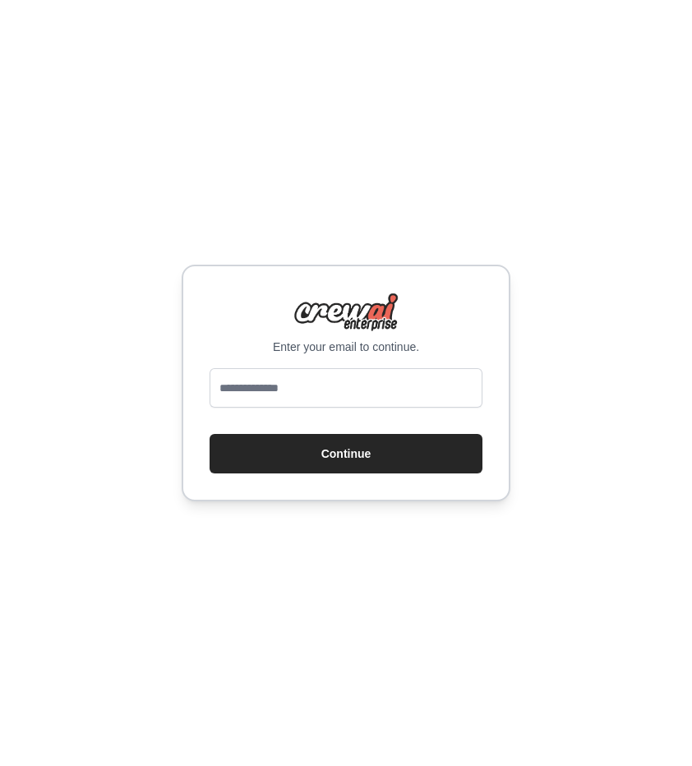
click at [344, 395] on input "email" at bounding box center [346, 387] width 273 height 39
type input "**********"
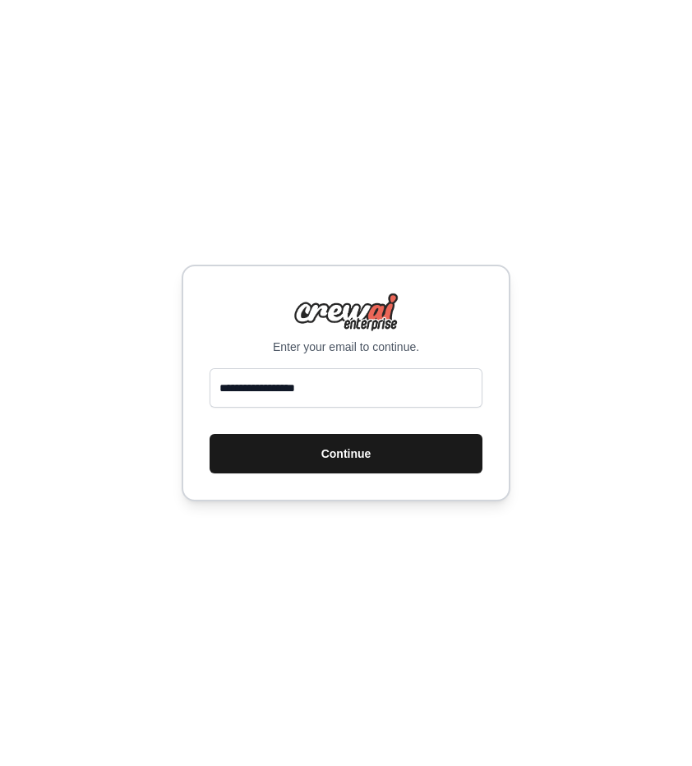
click at [361, 451] on button "Continue" at bounding box center [346, 453] width 273 height 39
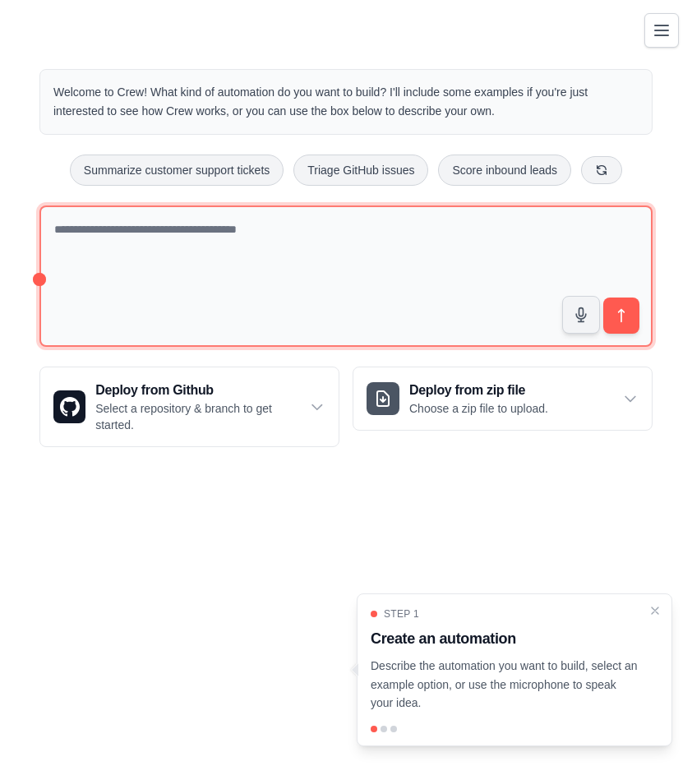
click at [205, 280] on textarea at bounding box center [345, 276] width 613 height 142
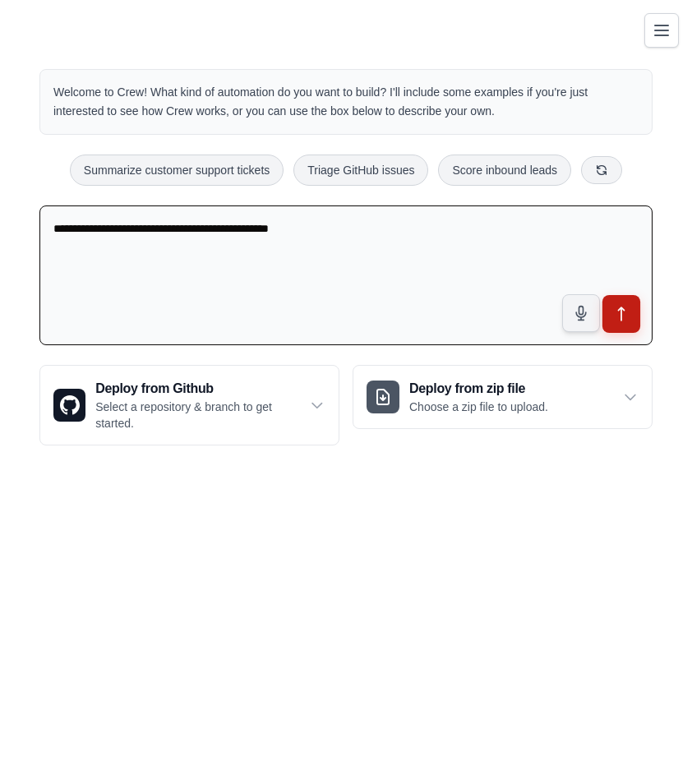
type textarea "**********"
click at [633, 320] on button "submit" at bounding box center [621, 314] width 38 height 38
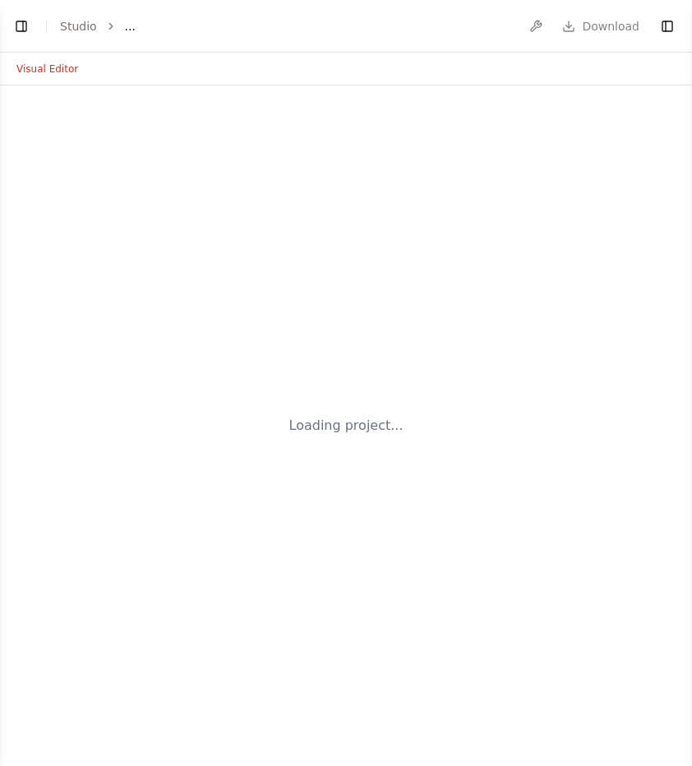
select select "****"
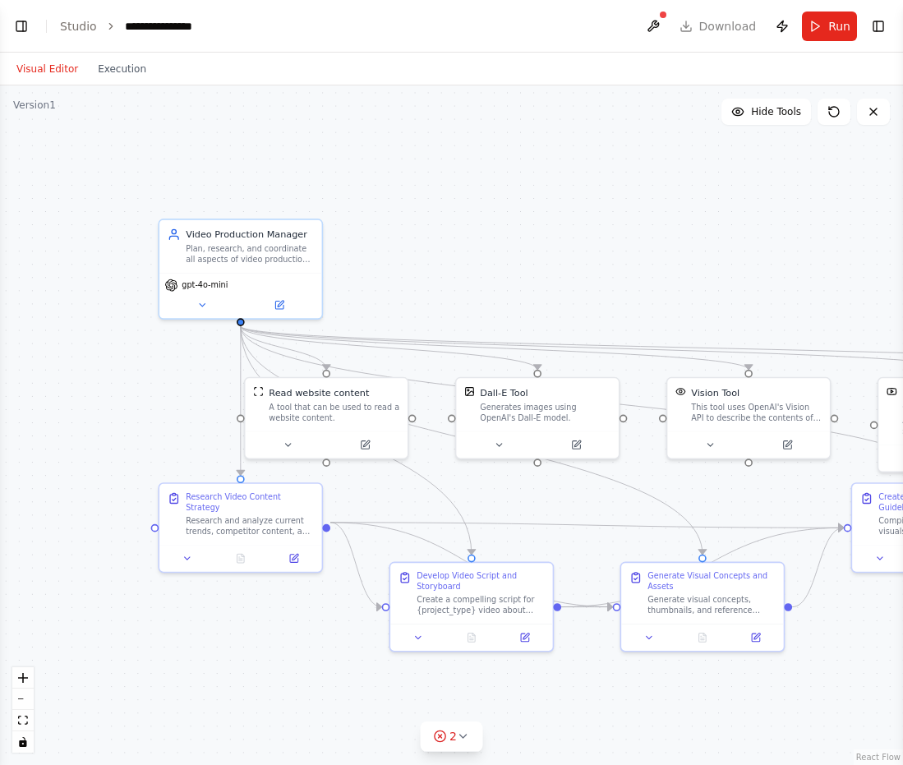
scroll to position [400, 0]
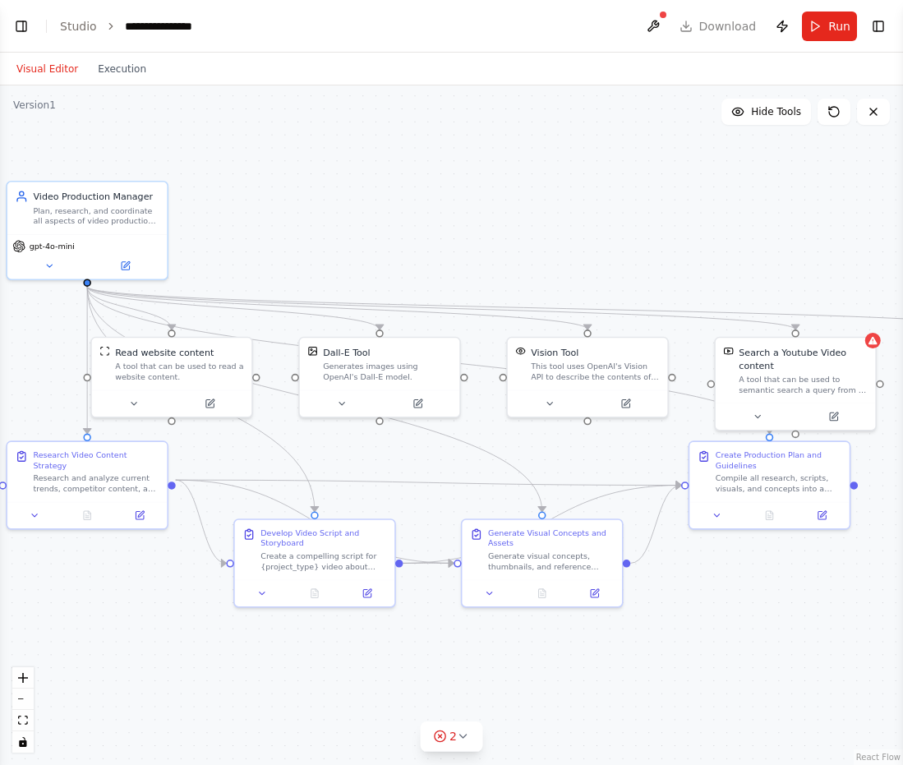
drag, startPoint x: 542, startPoint y: 270, endPoint x: 385, endPoint y: 231, distance: 161.6
click at [385, 231] on div ".deletable-edge-delete-btn { width: 20px; height: 20px; border: 0px solid #ffff…" at bounding box center [451, 425] width 903 height 680
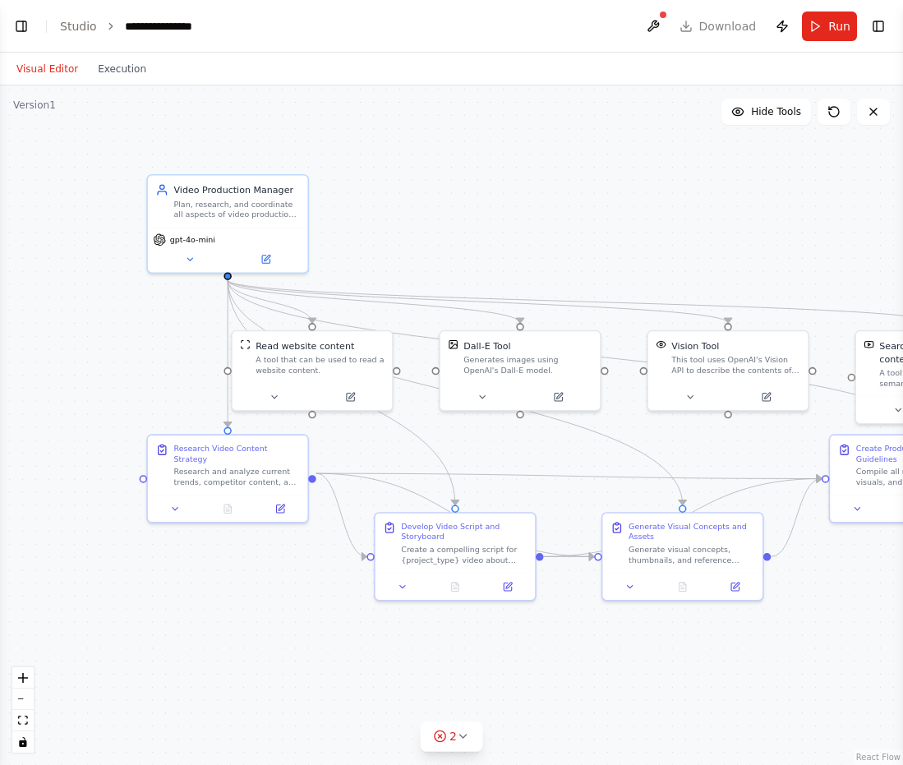
drag, startPoint x: 385, startPoint y: 231, endPoint x: 532, endPoint y: 222, distance: 146.6
click at [532, 222] on div ".deletable-edge-delete-btn { width: 20px; height: 20px; border: 0px solid #ffff…" at bounding box center [451, 425] width 903 height 680
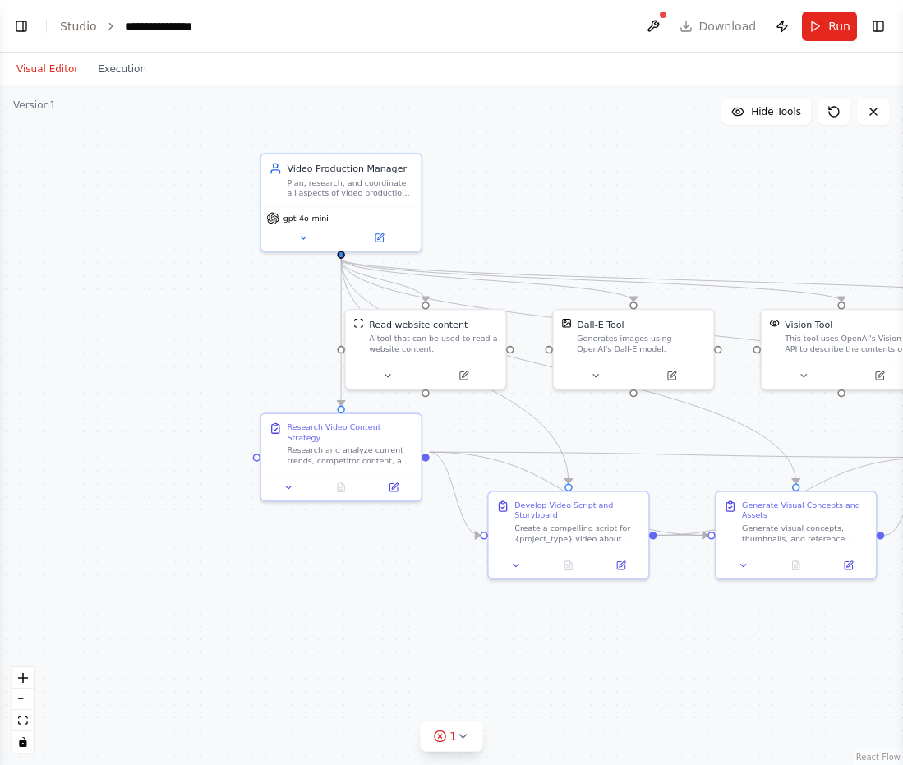
scroll to position [726, 0]
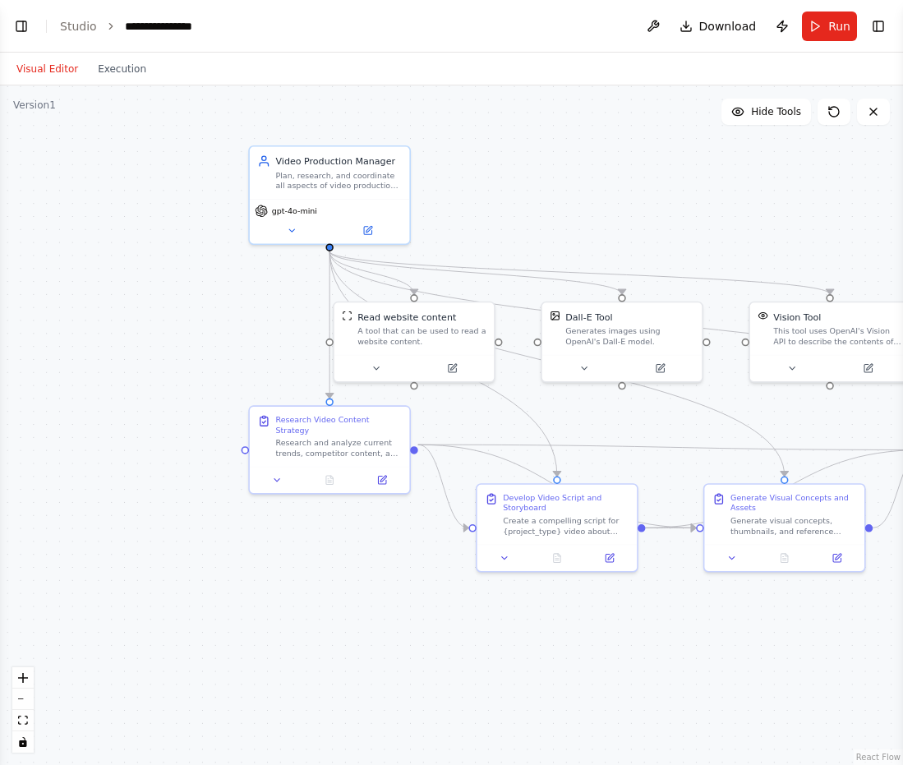
drag, startPoint x: 532, startPoint y: 222, endPoint x: 545, endPoint y: 121, distance: 101.9
click at [552, 124] on div ".deletable-edge-delete-btn { width: 20px; height: 20px; border: 0px solid #ffff…" at bounding box center [451, 425] width 903 height 680
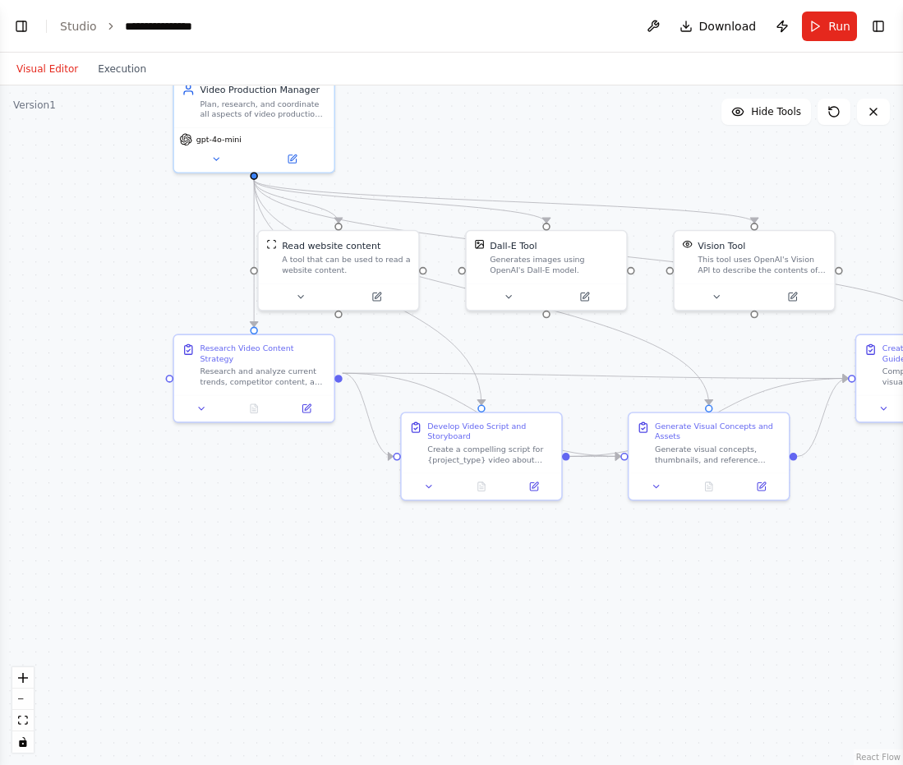
scroll to position [821, 0]
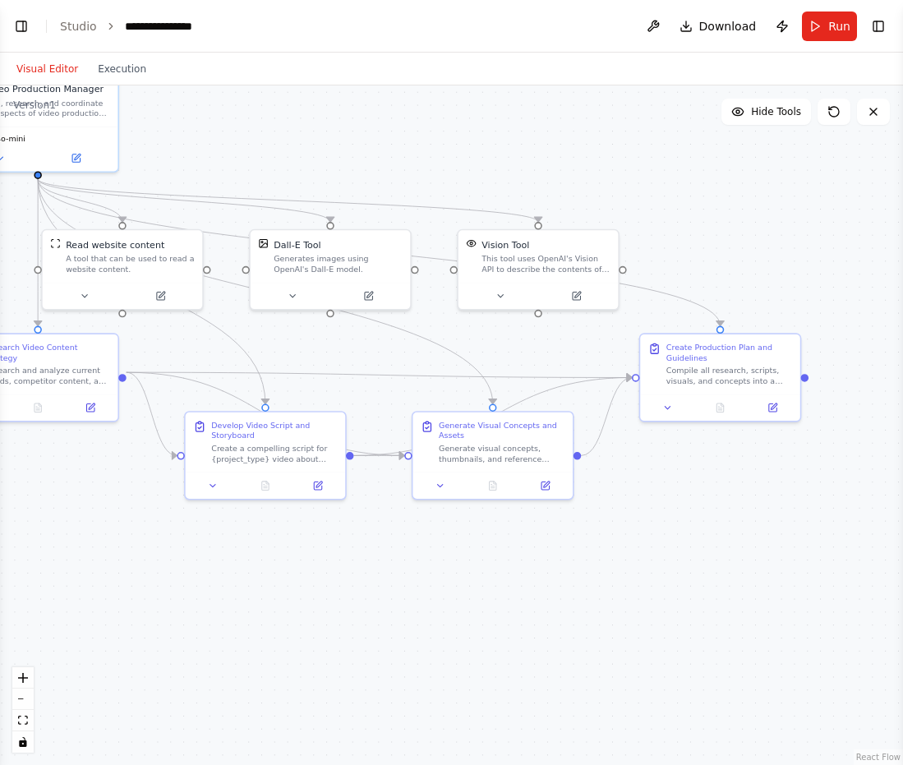
drag, startPoint x: 553, startPoint y: 138, endPoint x: 336, endPoint y: 137, distance: 216.9
click at [336, 137] on div ".deletable-edge-delete-btn { width: 20px; height: 20px; border: 0px solid #ffff…" at bounding box center [451, 425] width 903 height 680
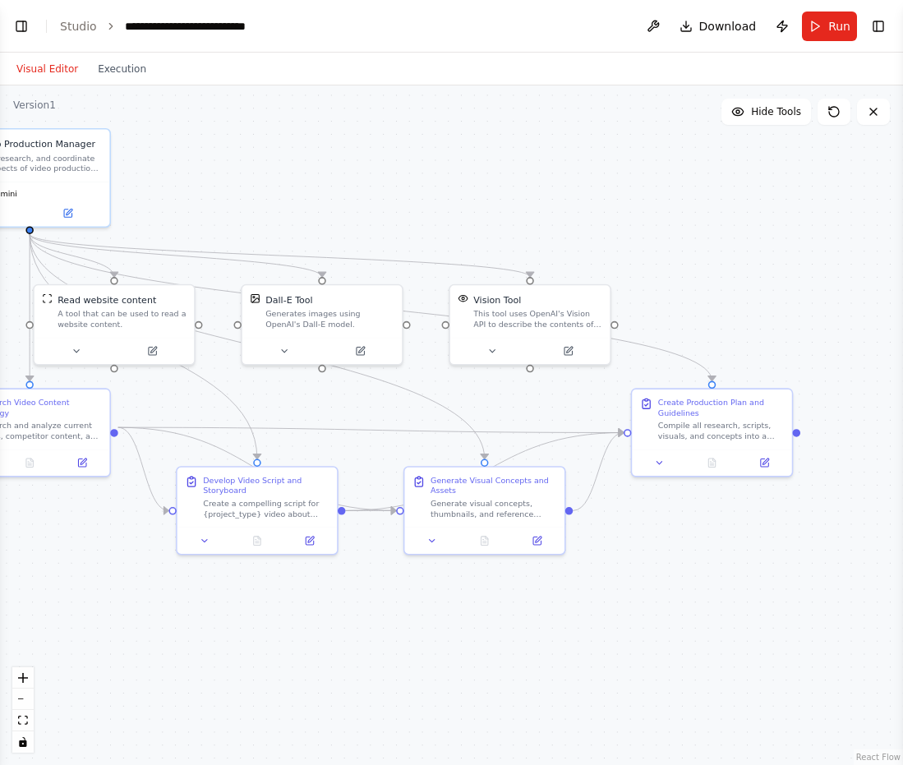
scroll to position [917, 0]
drag, startPoint x: 372, startPoint y: 145, endPoint x: 363, endPoint y: 201, distance: 56.6
click at [364, 200] on div ".deletable-edge-delete-btn { width: 20px; height: 20px; border: 0px solid #ffff…" at bounding box center [451, 425] width 903 height 680
drag, startPoint x: 535, startPoint y: 207, endPoint x: 483, endPoint y: 206, distance: 51.8
click at [483, 206] on div ".deletable-edge-delete-btn { width: 20px; height: 20px; border: 0px solid #ffff…" at bounding box center [451, 425] width 903 height 680
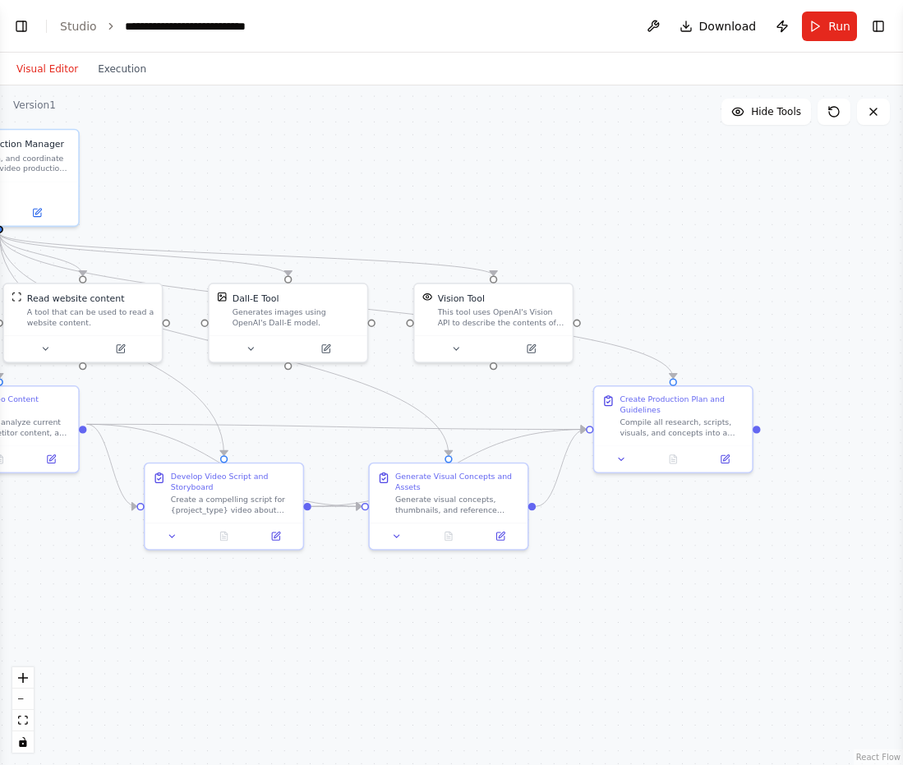
drag, startPoint x: 567, startPoint y: 231, endPoint x: 786, endPoint y: 231, distance: 218.6
click at [691, 231] on div ".deletable-edge-delete-btn { width: 20px; height: 20px; border: 0px solid #ffff…" at bounding box center [451, 425] width 903 height 680
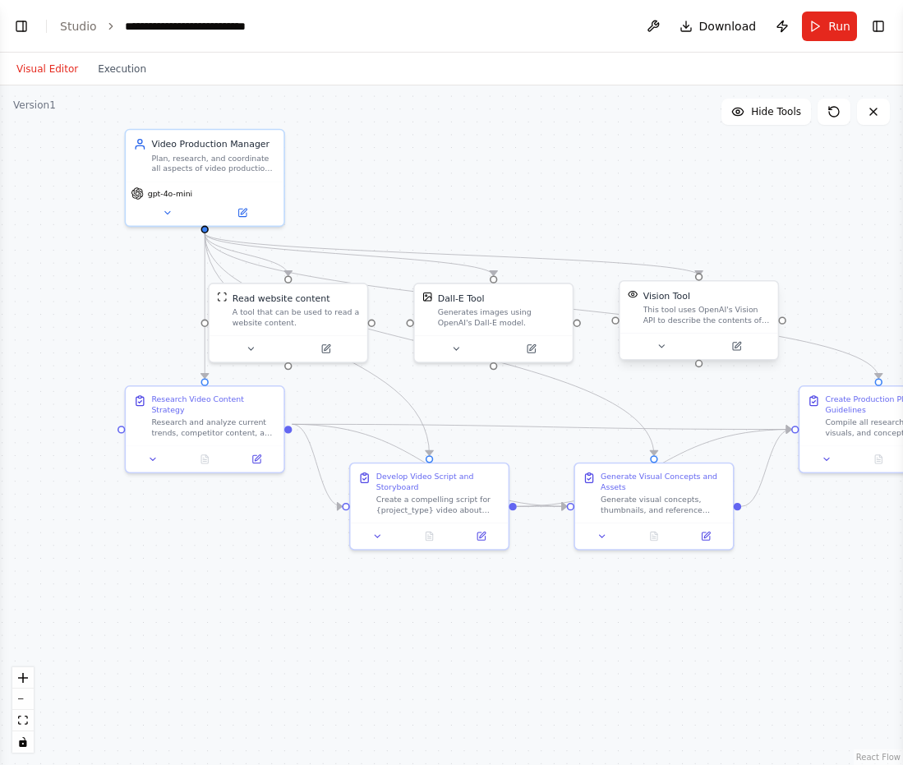
scroll to position [1483, 0]
click at [691, 37] on button "Run" at bounding box center [829, 27] width 55 height 30
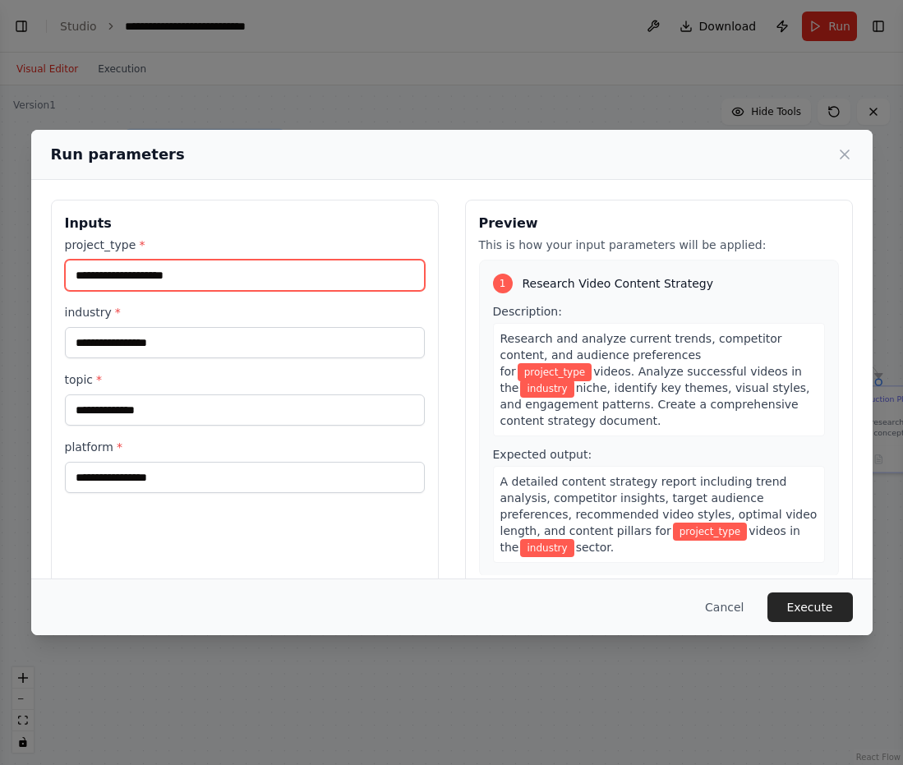
click at [326, 288] on input "project_type *" at bounding box center [245, 275] width 360 height 31
click at [691, 150] on div "Run parameters" at bounding box center [452, 154] width 802 height 23
click at [691, 152] on icon at bounding box center [845, 154] width 8 height 8
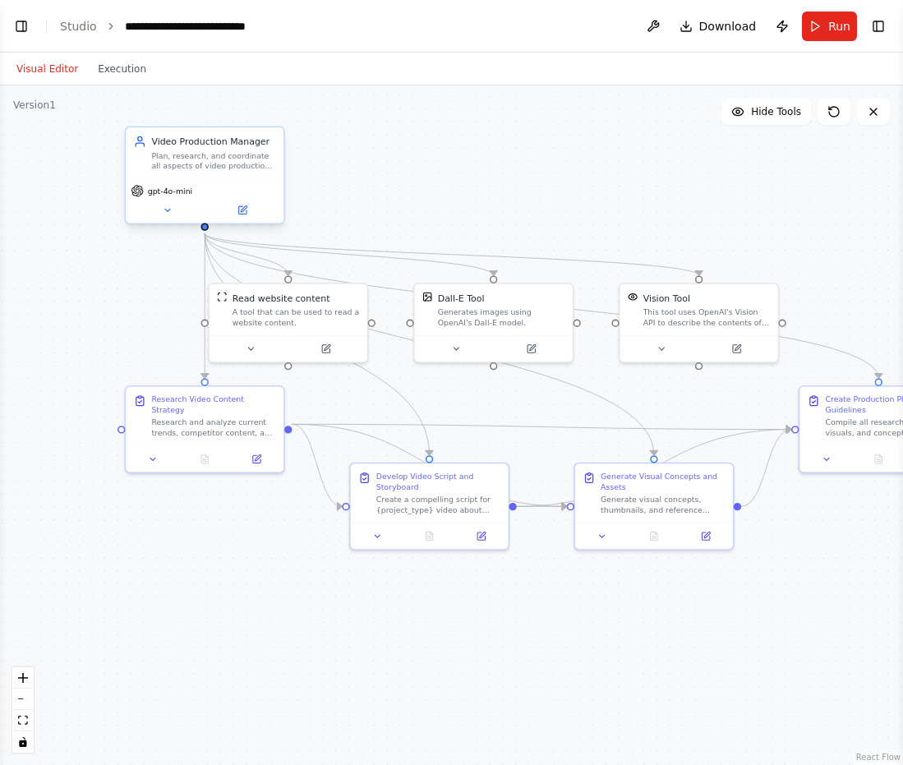
click at [214, 150] on div "Video Production Manager Plan, research, and coordinate all aspects of video pr…" at bounding box center [213, 153] width 125 height 36
click at [691, 40] on header "**********" at bounding box center [451, 26] width 903 height 53
click at [691, 30] on span "Run" at bounding box center [839, 26] width 22 height 16
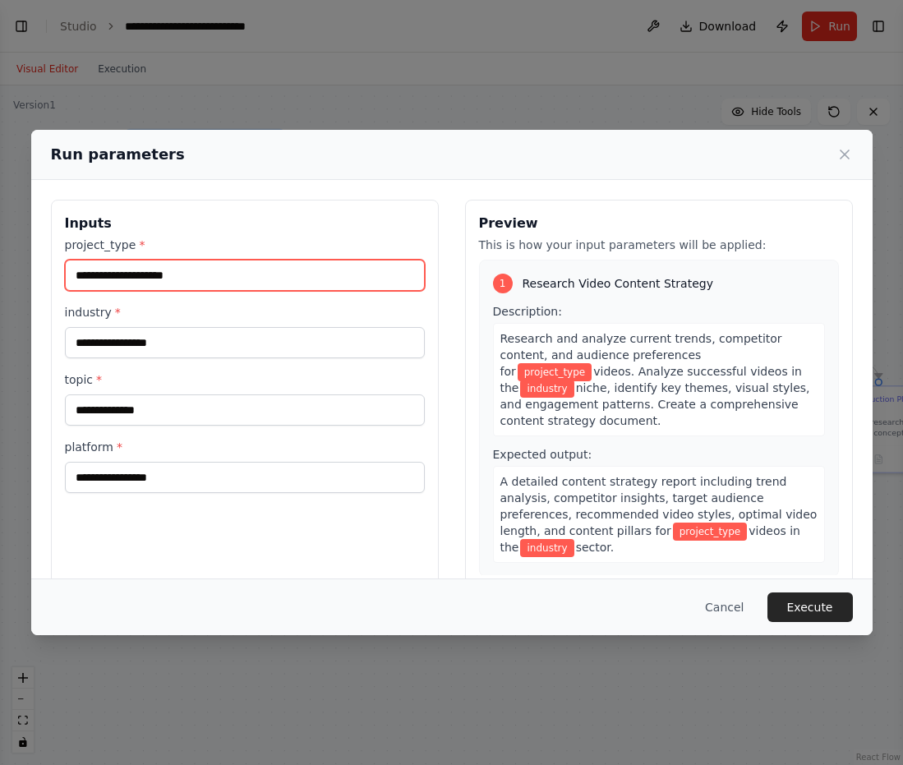
click at [251, 277] on input "project_type *" at bounding box center [245, 275] width 360 height 31
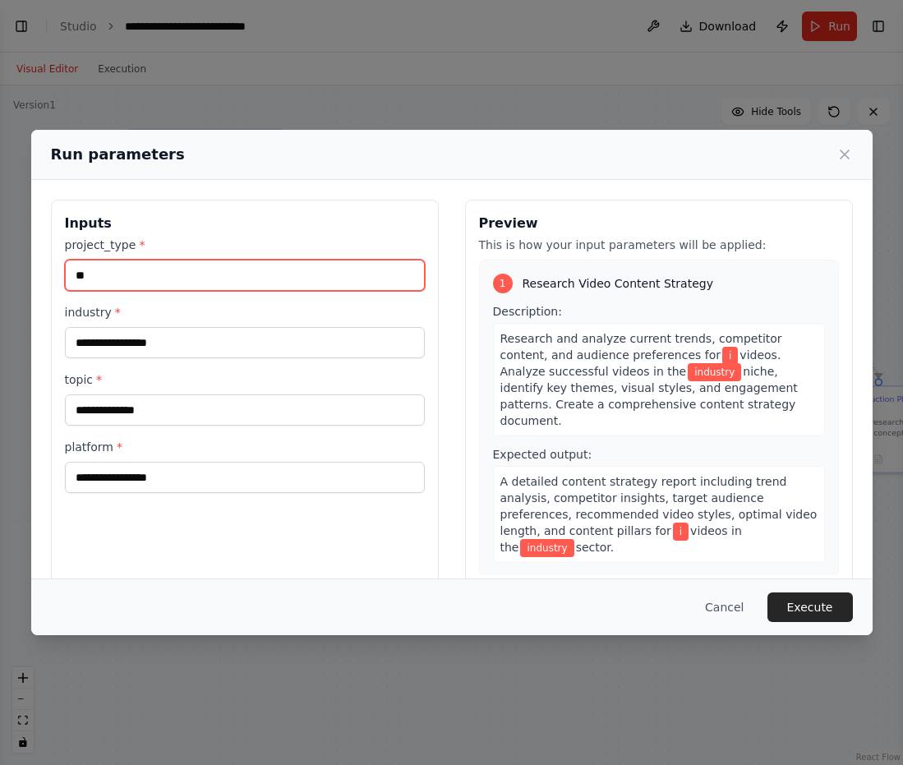
type input "*"
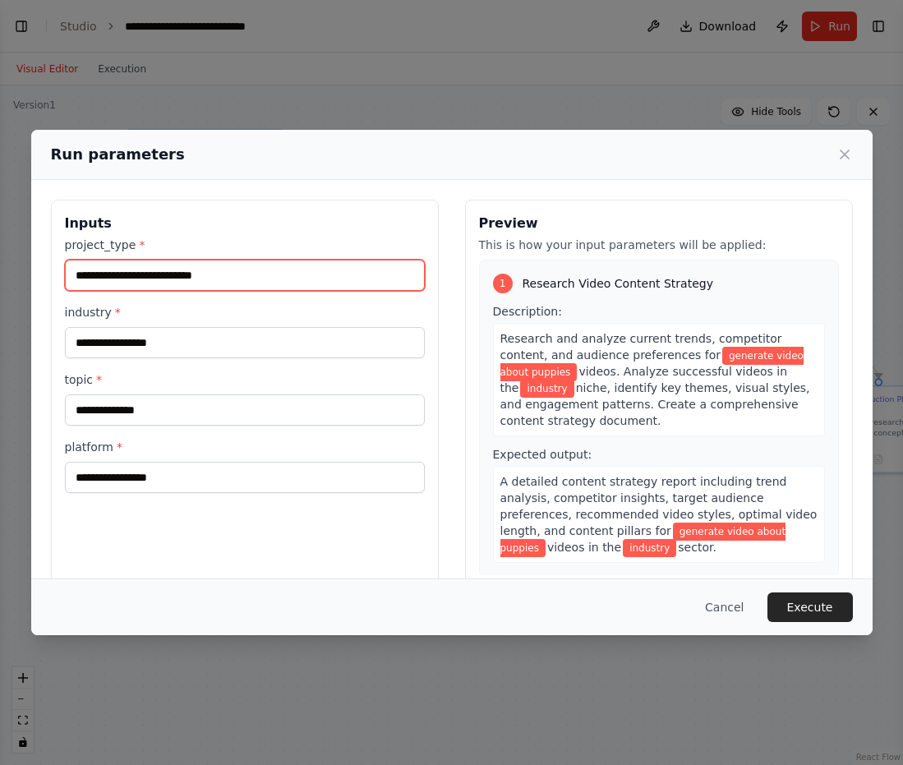
type input "**********"
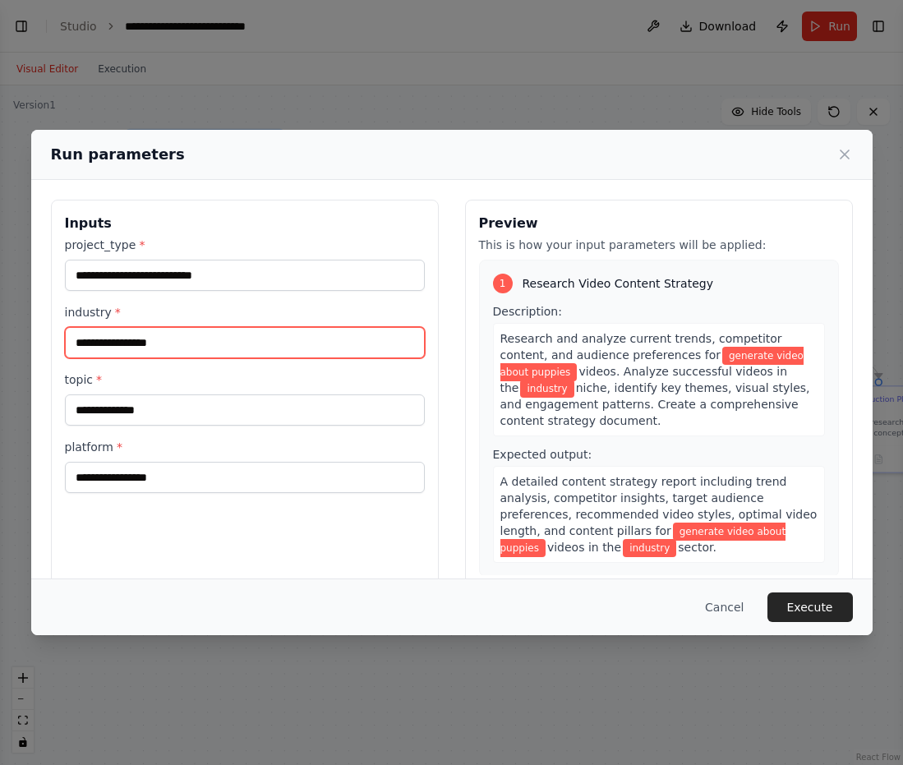
click at [138, 338] on input "industry *" at bounding box center [245, 342] width 360 height 31
click at [270, 335] on input "industry *" at bounding box center [245, 342] width 360 height 31
type input "*******"
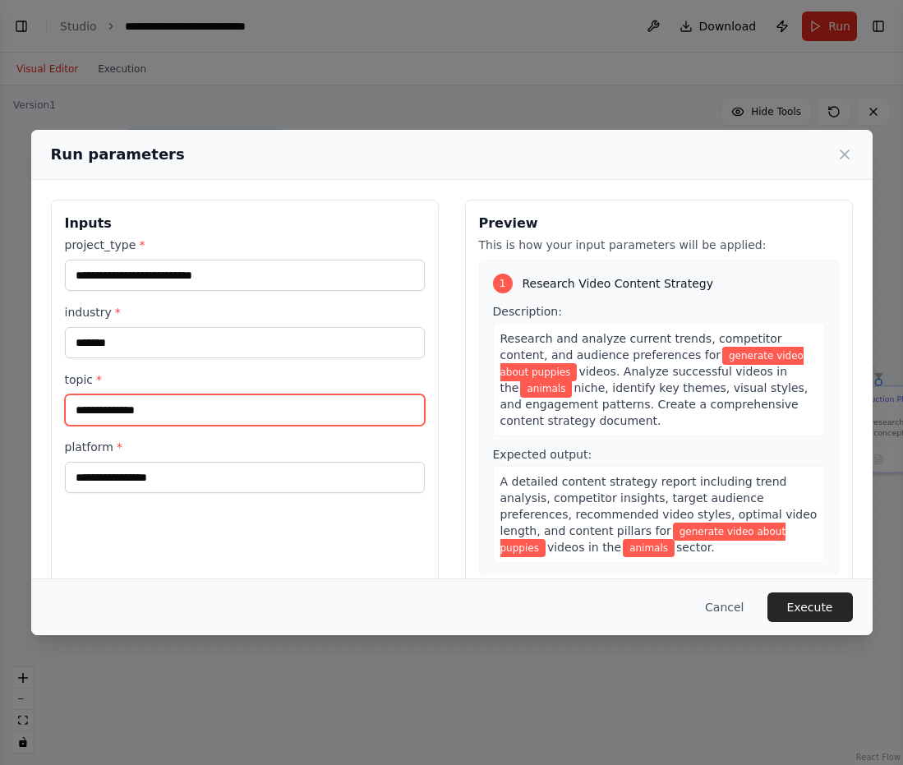
click at [203, 403] on input "topic *" at bounding box center [245, 409] width 360 height 31
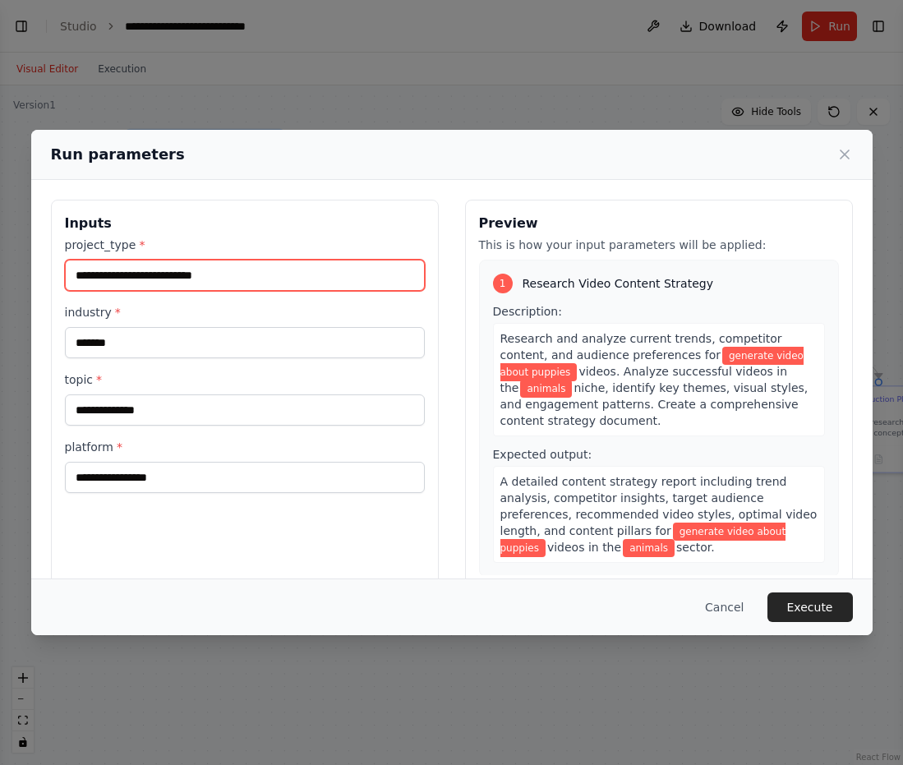
drag, startPoint x: 261, startPoint y: 275, endPoint x: 55, endPoint y: 275, distance: 206.3
click at [57, 275] on div "**********" at bounding box center [245, 395] width 388 height 390
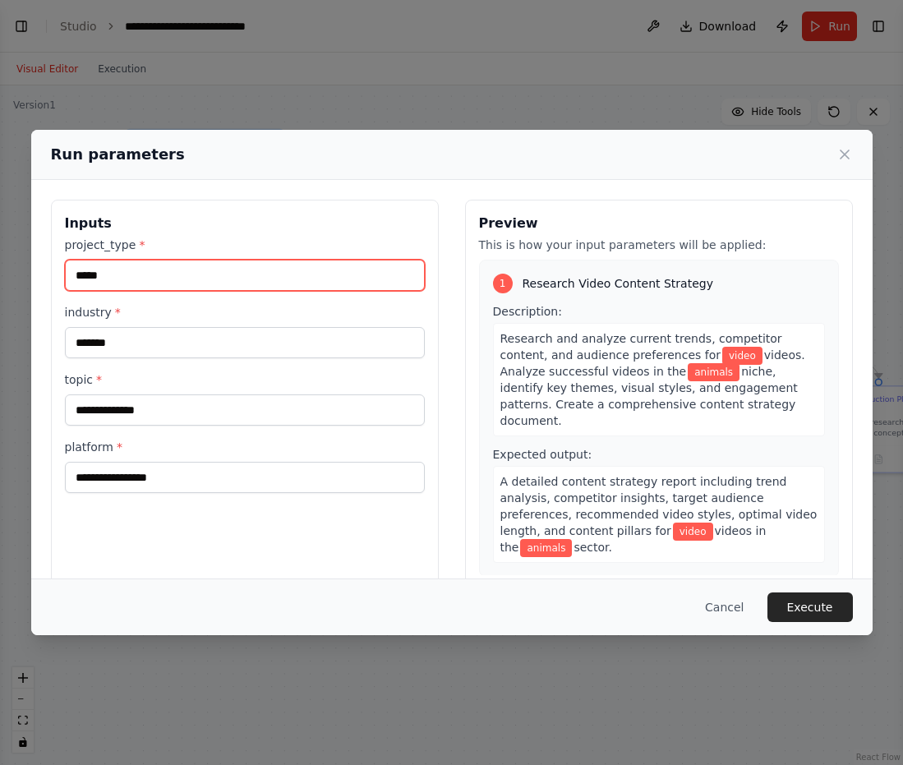
type input "*****"
click at [81, 394] on div "topic *" at bounding box center [245, 398] width 360 height 54
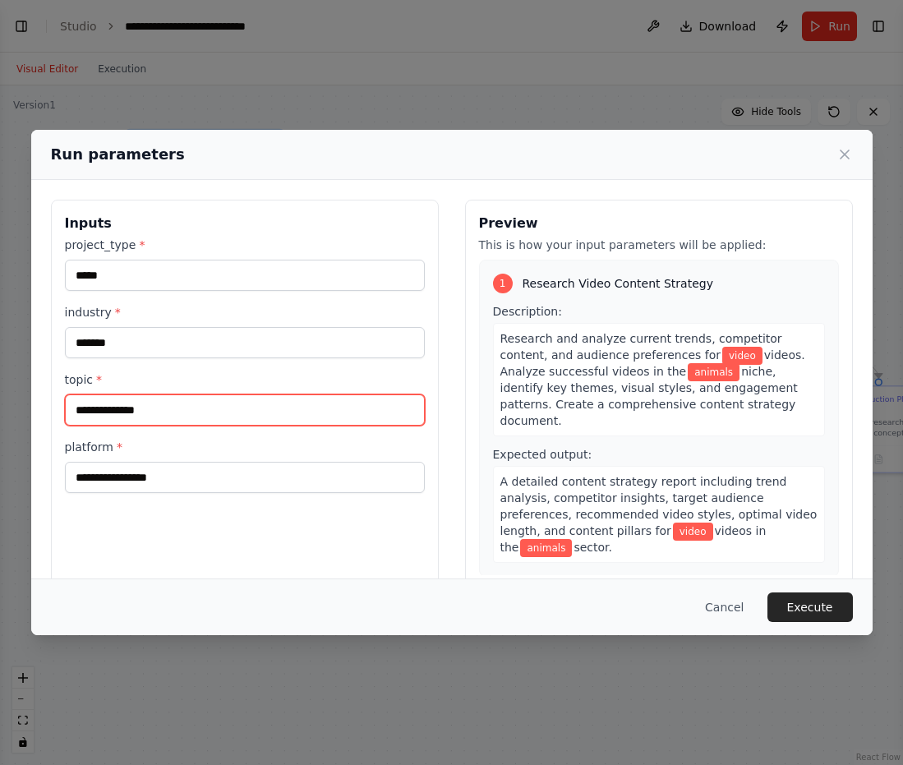
click at [104, 400] on input "topic *" at bounding box center [245, 409] width 360 height 31
type input "*******"
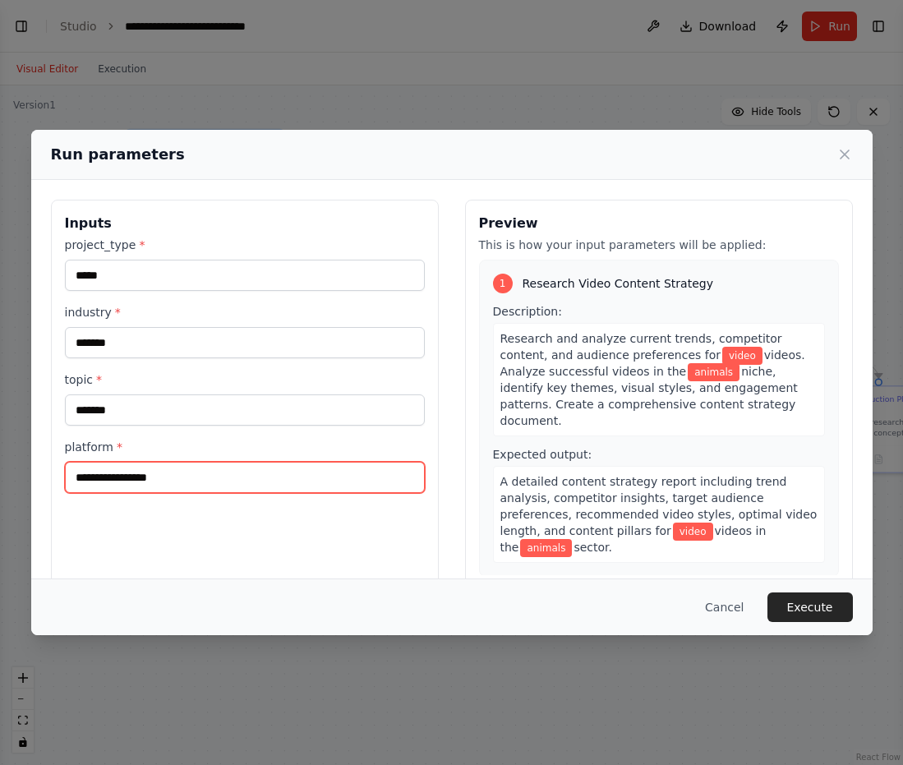
click at [108, 482] on input "platform *" at bounding box center [245, 477] width 360 height 31
type input "**********"
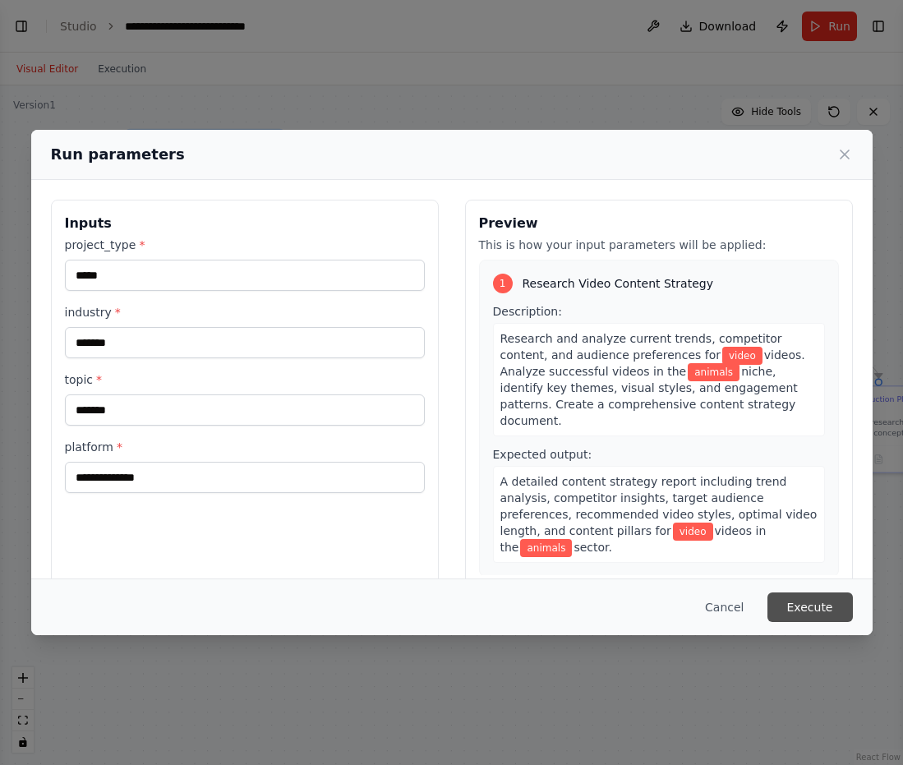
click at [691, 598] on button "Execute" at bounding box center [810, 607] width 85 height 30
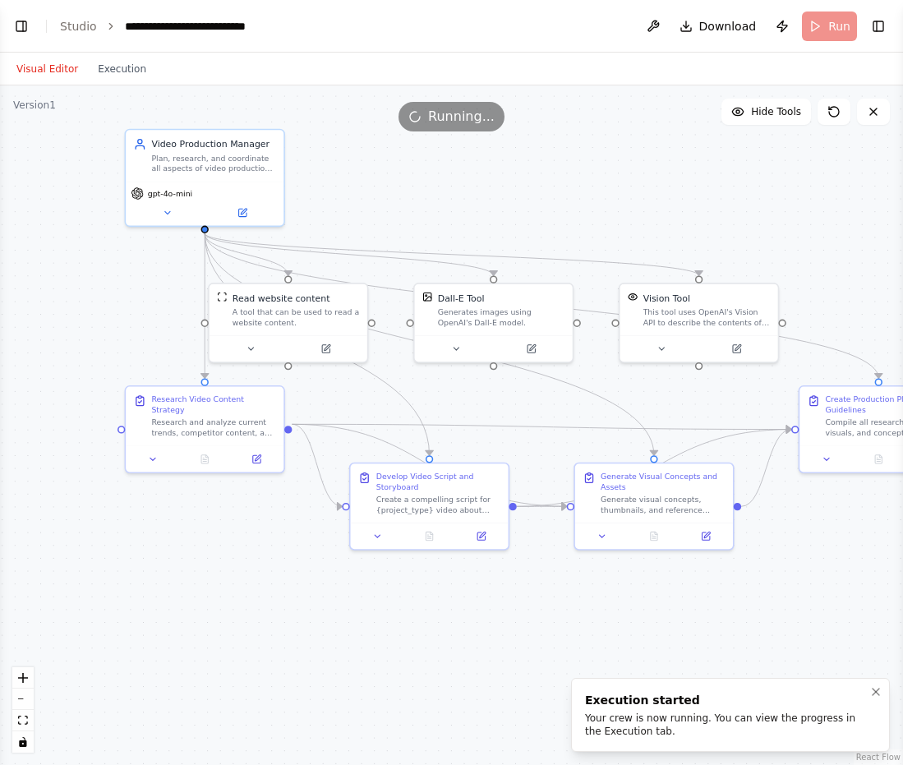
click at [691, 712] on div "Your crew is now running. You can view the progress in the Execution tab." at bounding box center [727, 725] width 284 height 26
click at [29, 30] on button "Toggle Left Sidebar" at bounding box center [21, 26] width 23 height 23
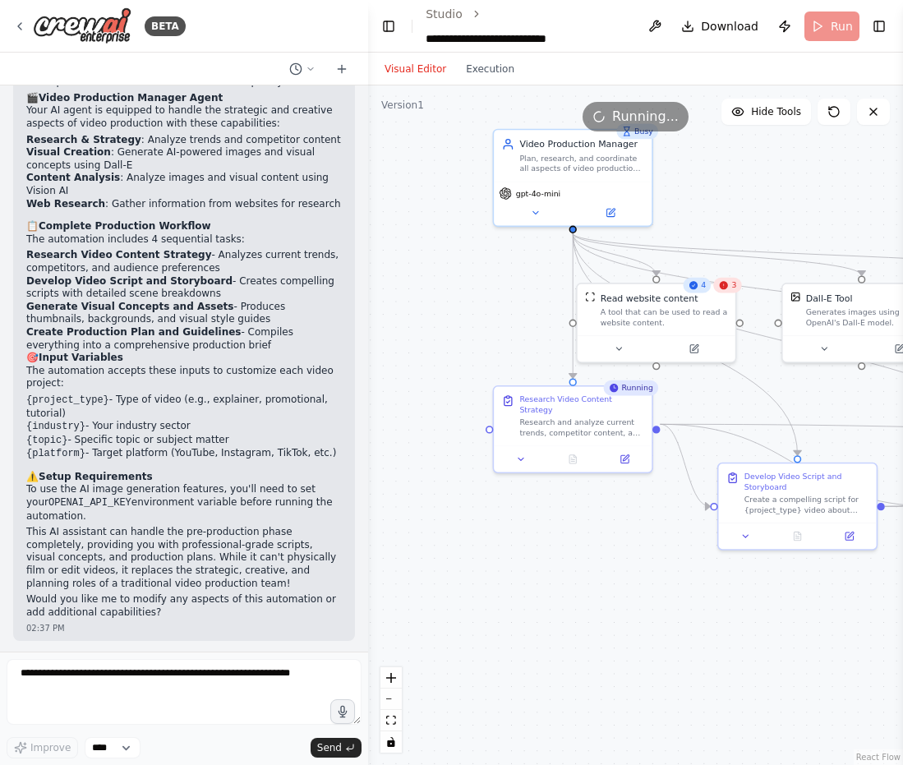
click at [459, 538] on div ".deletable-edge-delete-btn { width: 20px; height: 20px; border: 0px solid #ffff…" at bounding box center [635, 425] width 535 height 680
click at [653, 24] on button at bounding box center [655, 27] width 26 height 30
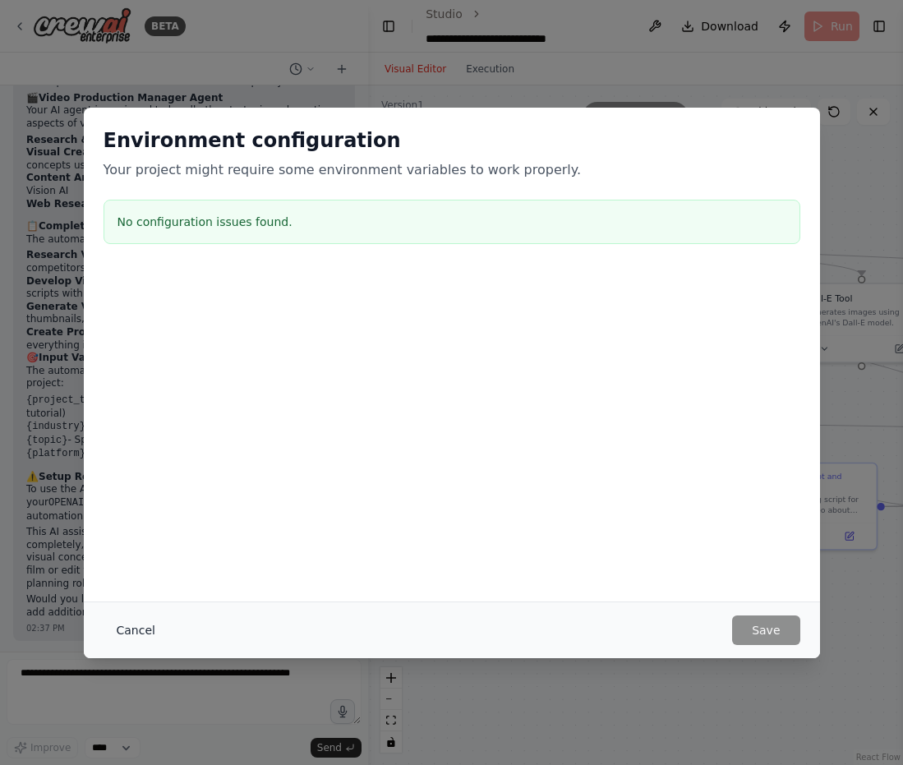
click at [129, 638] on button "Cancel" at bounding box center [136, 630] width 65 height 30
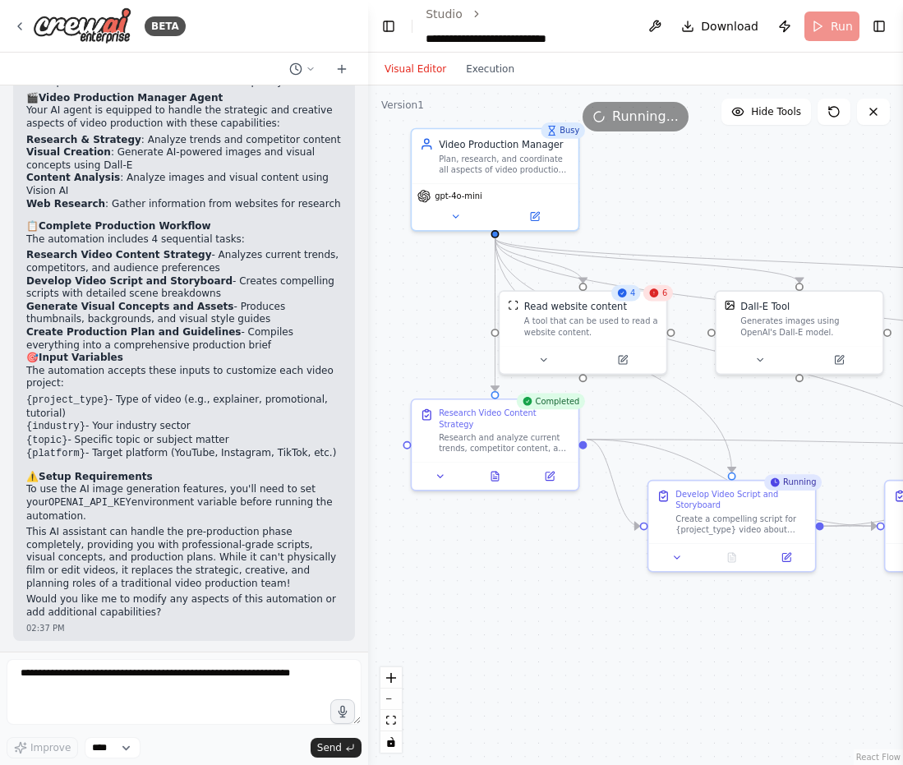
drag, startPoint x: 497, startPoint y: 303, endPoint x: 416, endPoint y: 311, distance: 81.7
click at [416, 311] on div ".deletable-edge-delete-btn { width: 20px; height: 20px; border: 0px solid #ffff…" at bounding box center [635, 425] width 535 height 680
click at [389, 26] on button "Toggle Left Sidebar" at bounding box center [388, 26] width 21 height 23
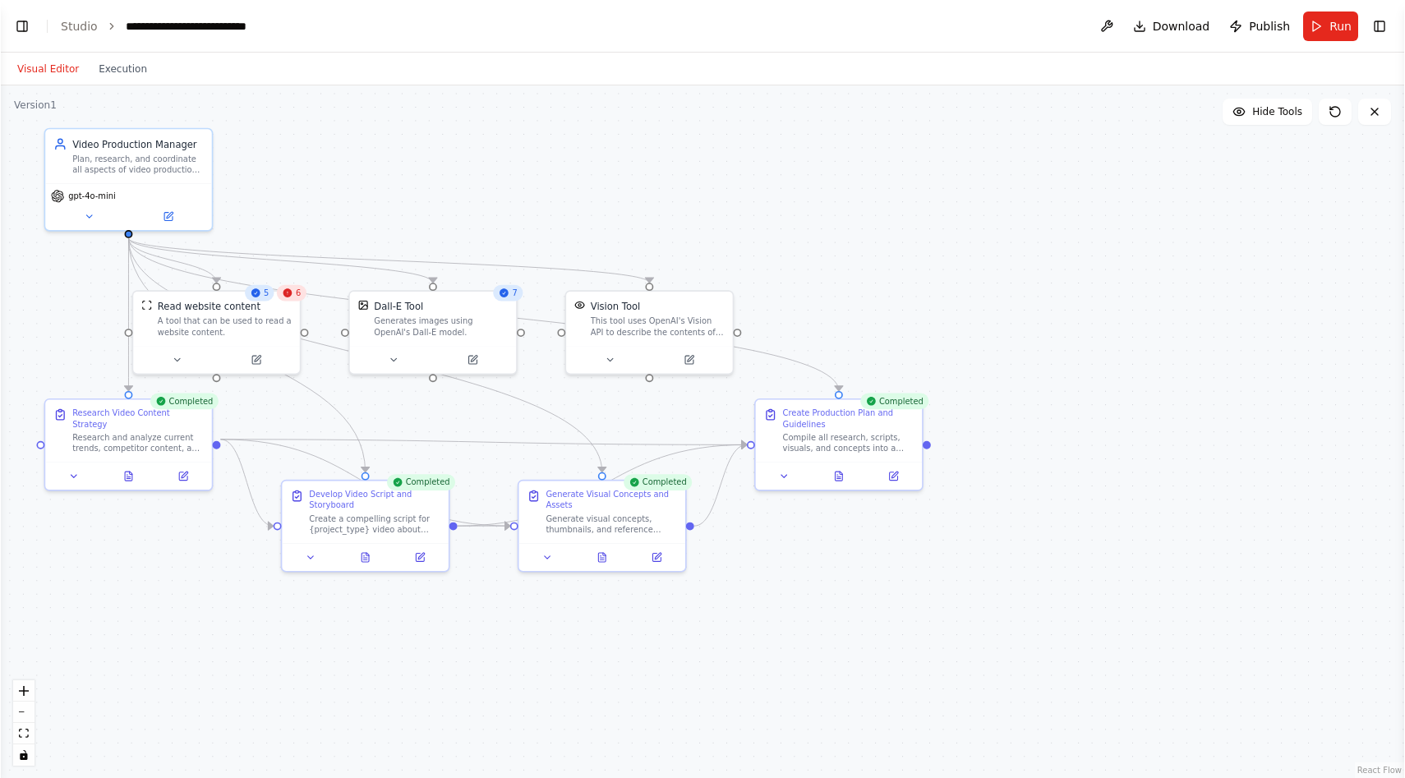
scroll to position [1470, 0]
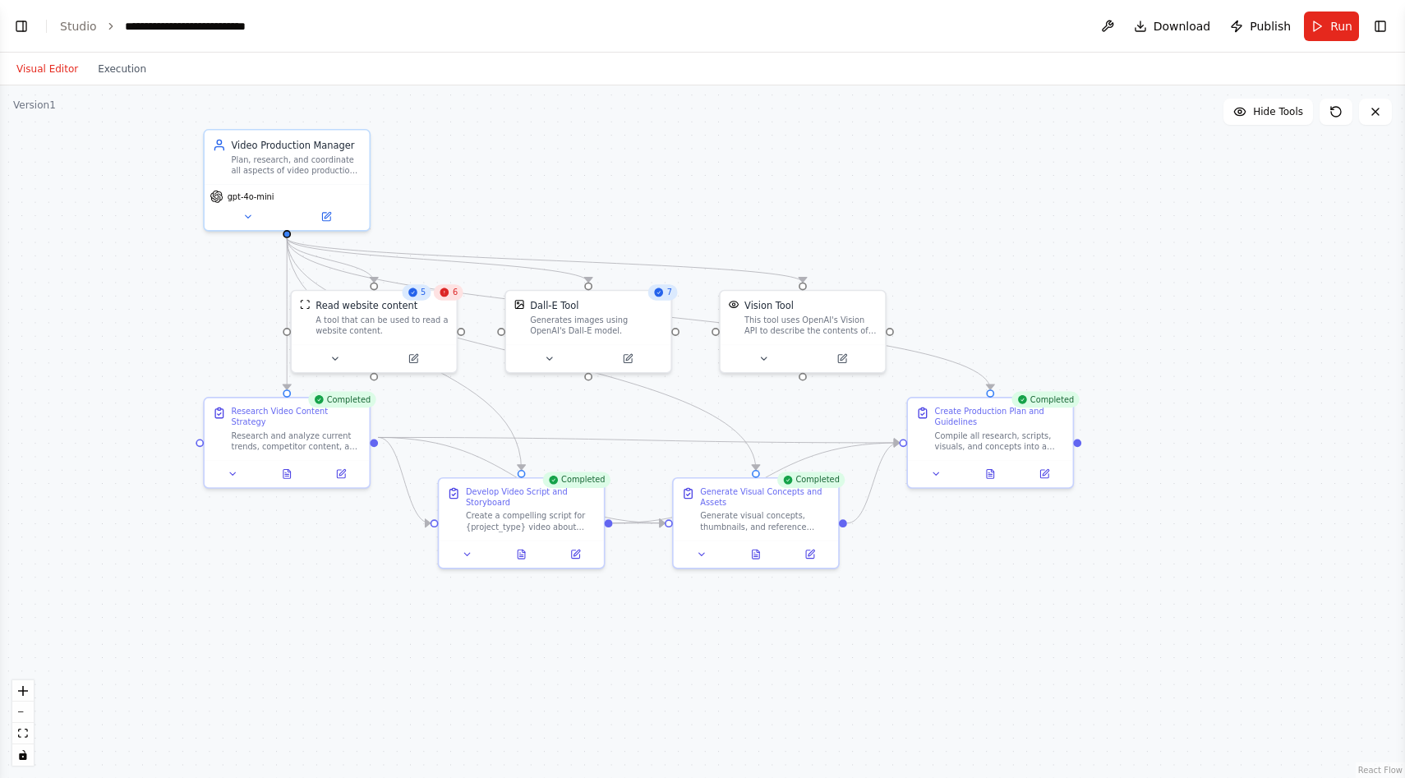
drag, startPoint x: 362, startPoint y: 224, endPoint x: 522, endPoint y: 224, distance: 159.4
click at [522, 224] on div ".deletable-edge-delete-btn { width: 20px; height: 20px; border: 0px solid #ffff…" at bounding box center [702, 431] width 1405 height 693
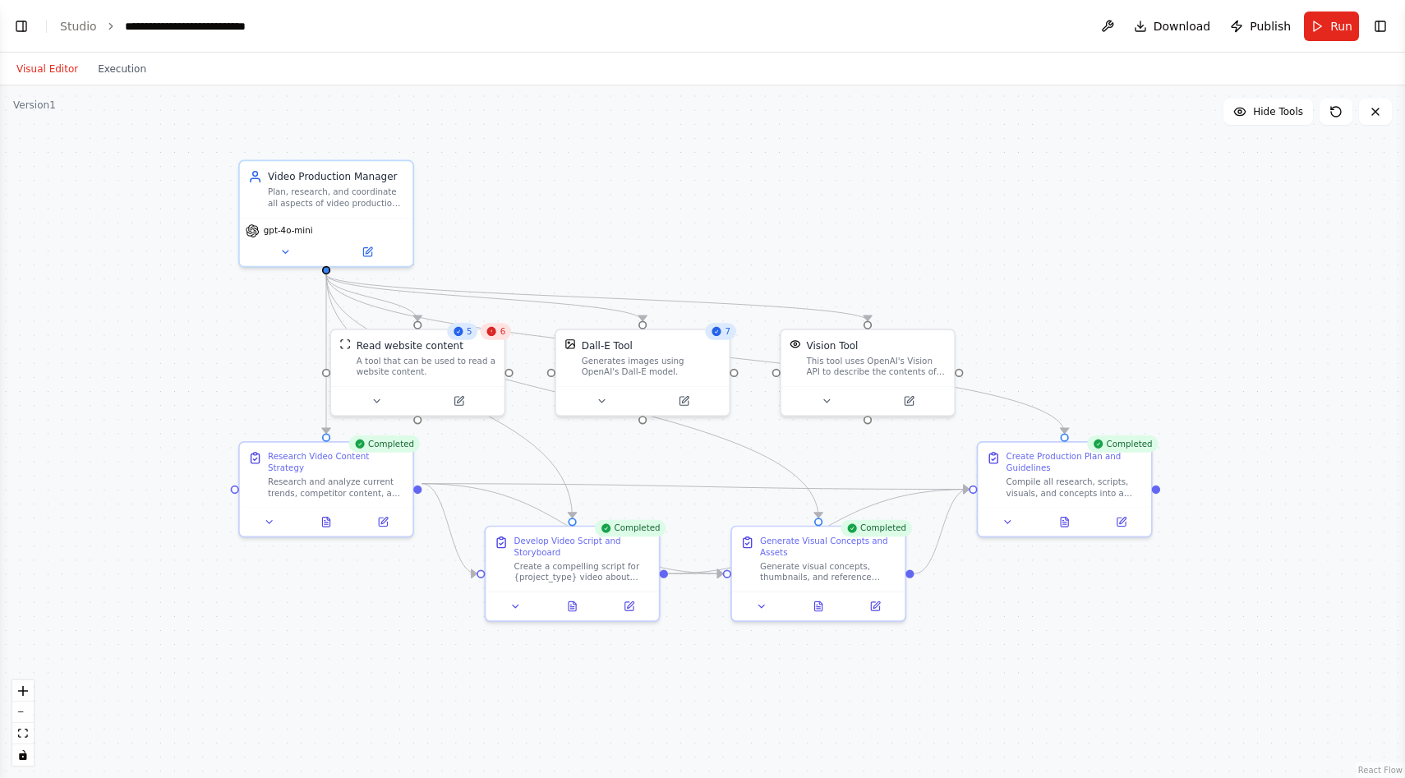
drag, startPoint x: 483, startPoint y: 191, endPoint x: 536, endPoint y: 226, distance: 62.9
click at [536, 227] on div ".deletable-edge-delete-btn { width: 20px; height: 20px; border: 0px solid #ffff…" at bounding box center [702, 431] width 1405 height 693
